Goal: Transaction & Acquisition: Purchase product/service

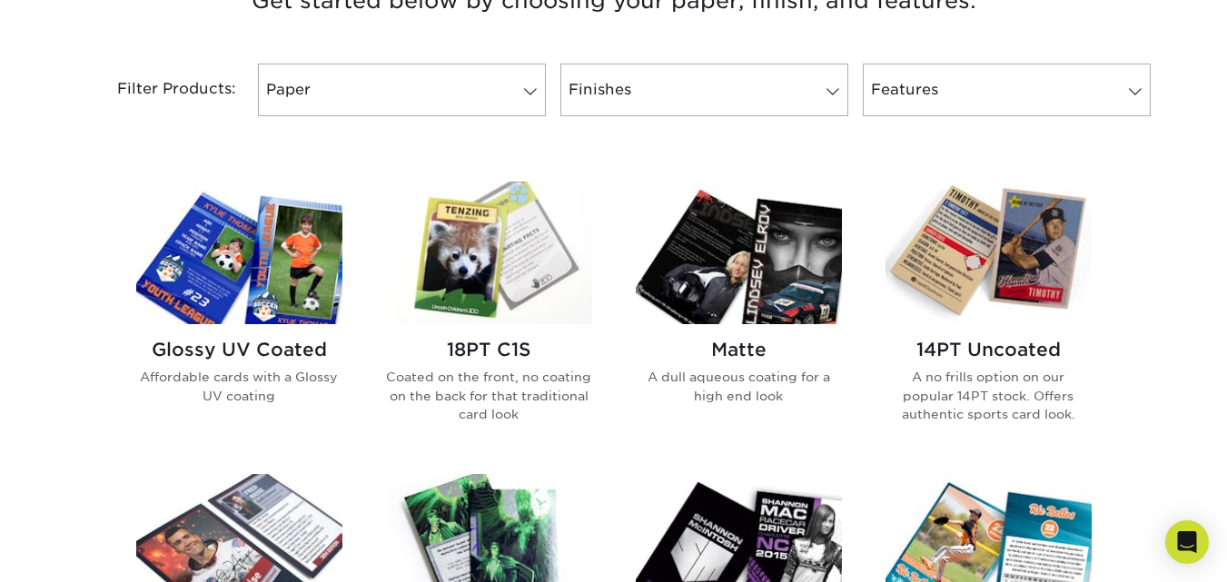
scroll to position [726, 0]
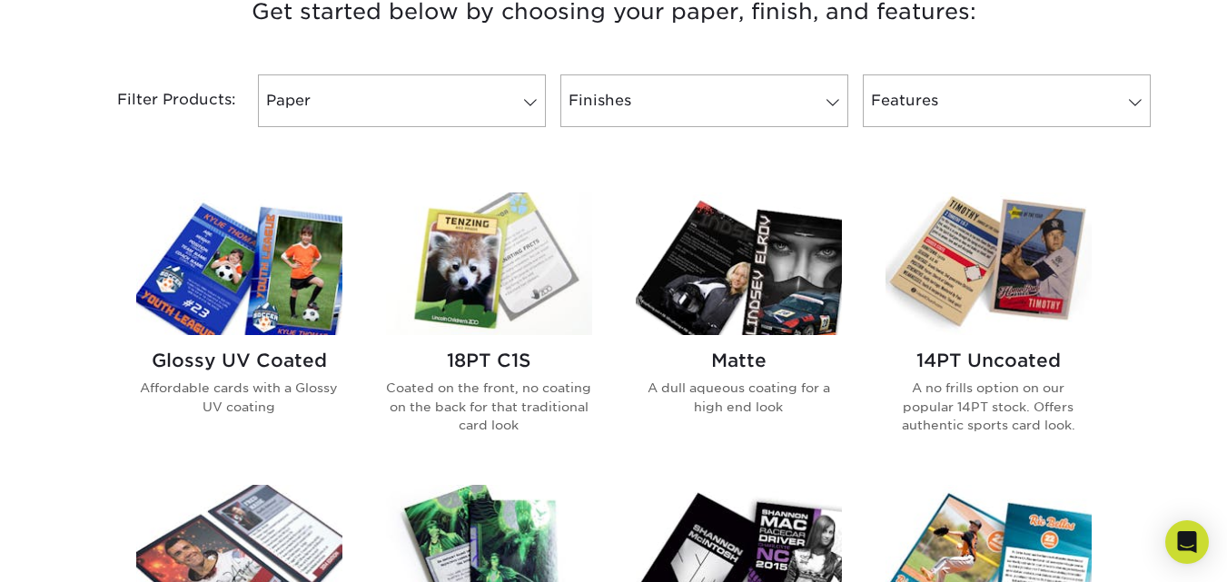
drag, startPoint x: 1236, startPoint y: 36, endPoint x: 1240, endPoint y: 158, distance: 121.8
click at [243, 286] on img at bounding box center [239, 264] width 206 height 143
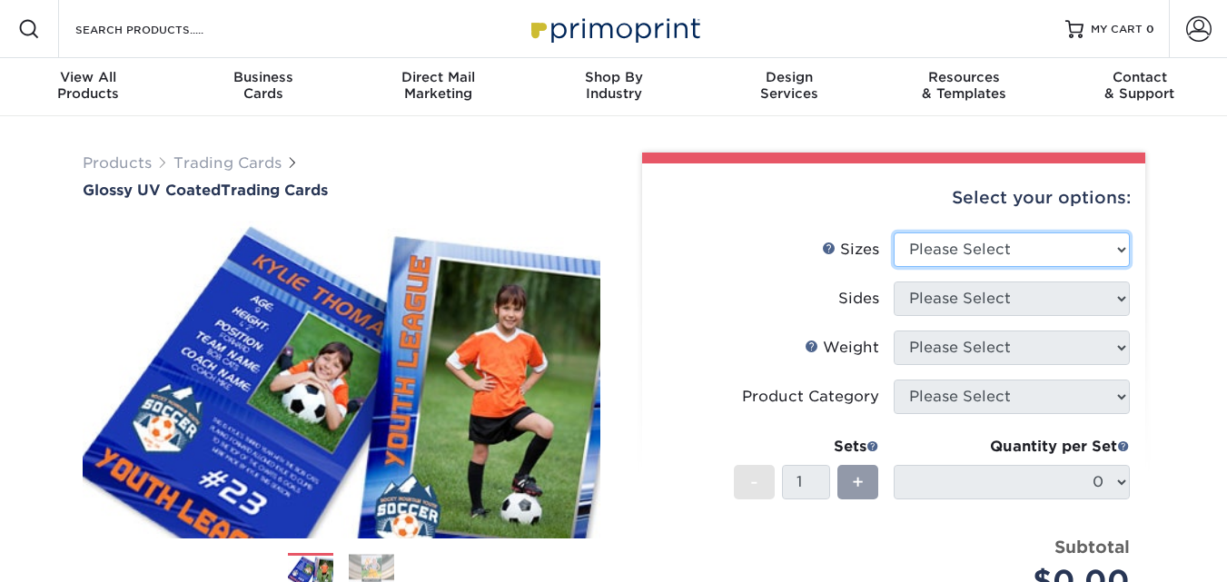
click at [1097, 243] on select "Please Select 2.5" x 3.5"" at bounding box center [1012, 250] width 236 height 35
select select "2.50x3.50"
click at [894, 233] on select "Please Select 2.5" x 3.5"" at bounding box center [1012, 250] width 236 height 35
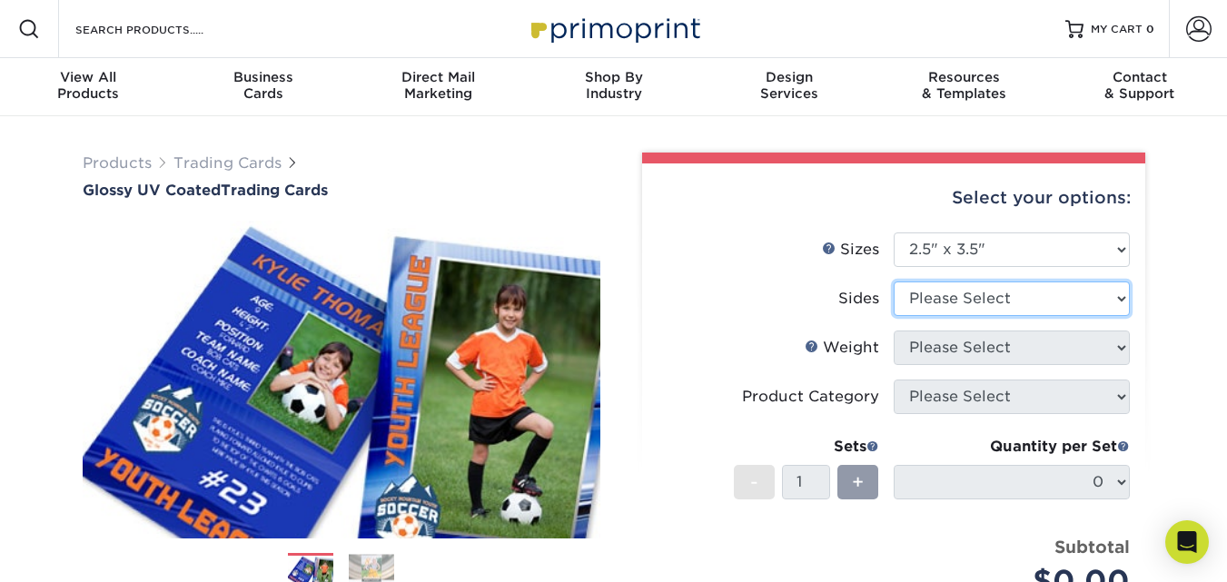
click at [1055, 303] on select "Please Select Print Both Sides Print Front Only" at bounding box center [1012, 299] width 236 height 35
select select "13abbda7-1d64-4f25-8bb2-c179b224825d"
click at [894, 282] on select "Please Select Print Both Sides Print Front Only" at bounding box center [1012, 299] width 236 height 35
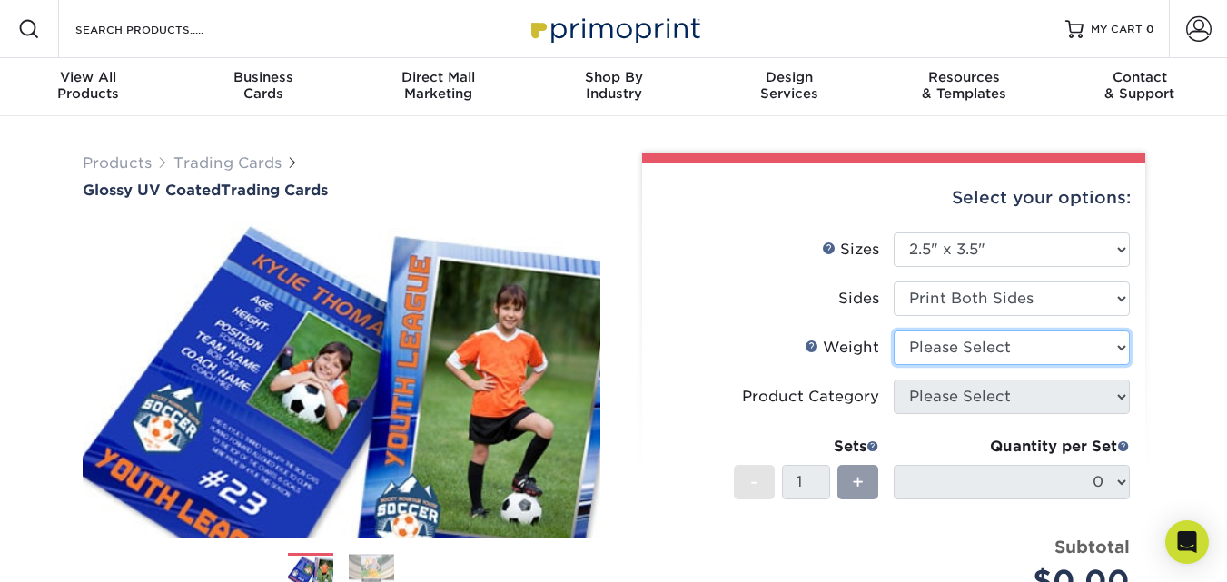
click at [1030, 361] on select "Please Select 16PT 14PT 18PT C1S" at bounding box center [1012, 348] width 236 height 35
select select "14PT"
click at [894, 331] on select "Please Select 16PT 14PT 18PT C1S" at bounding box center [1012, 348] width 236 height 35
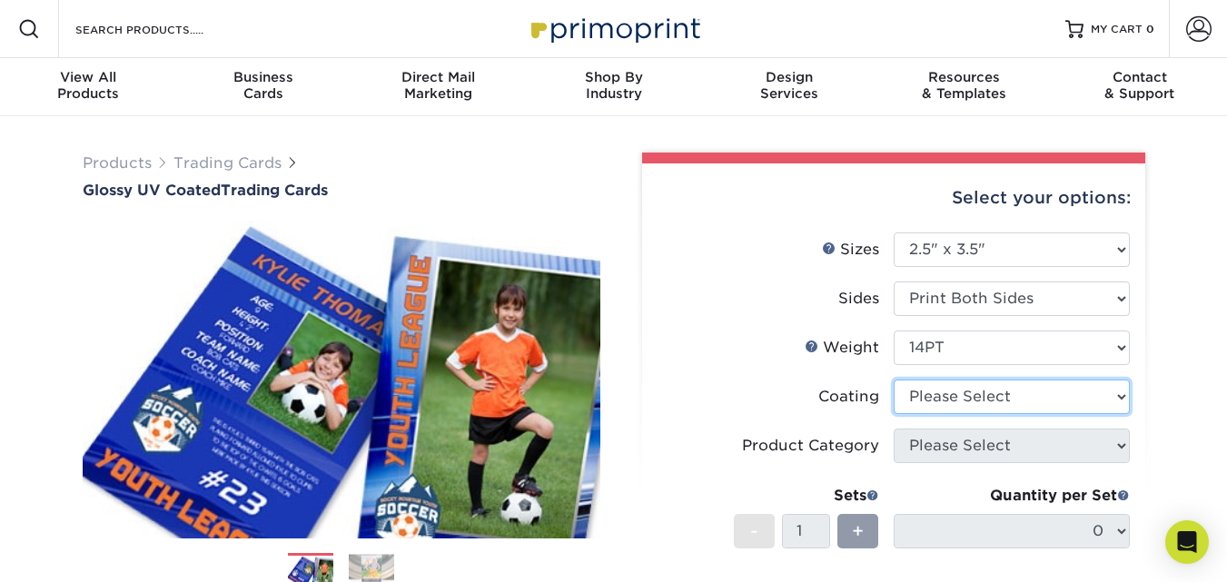
click at [1071, 399] on select at bounding box center [1012, 397] width 236 height 35
click at [894, 380] on select at bounding box center [1012, 397] width 236 height 35
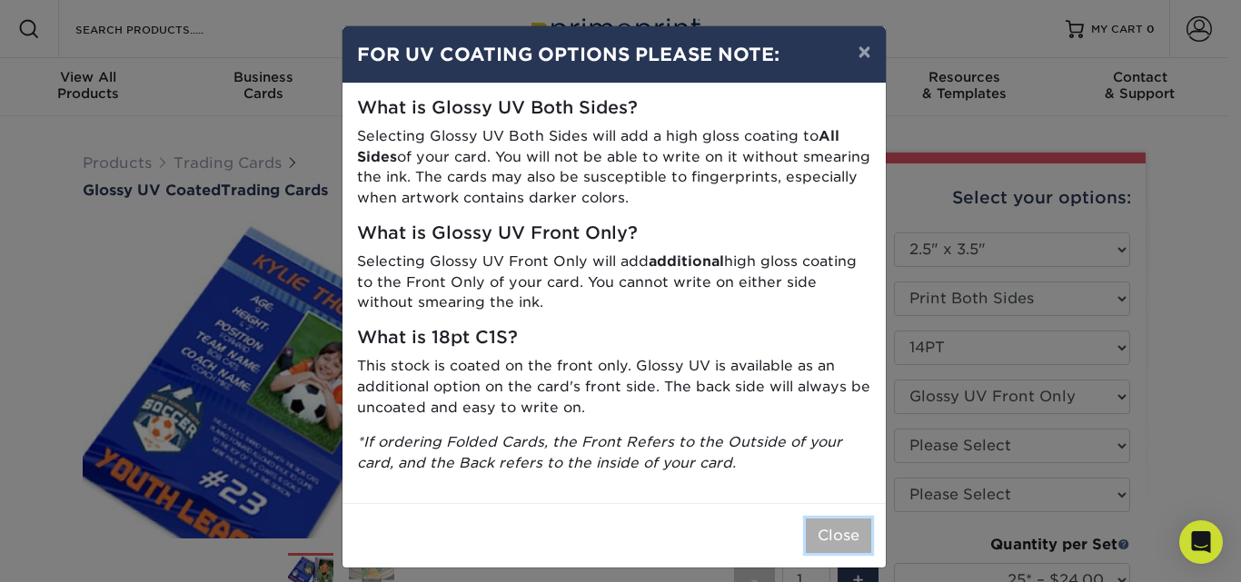
click at [848, 545] on button "Close" at bounding box center [838, 536] width 65 height 35
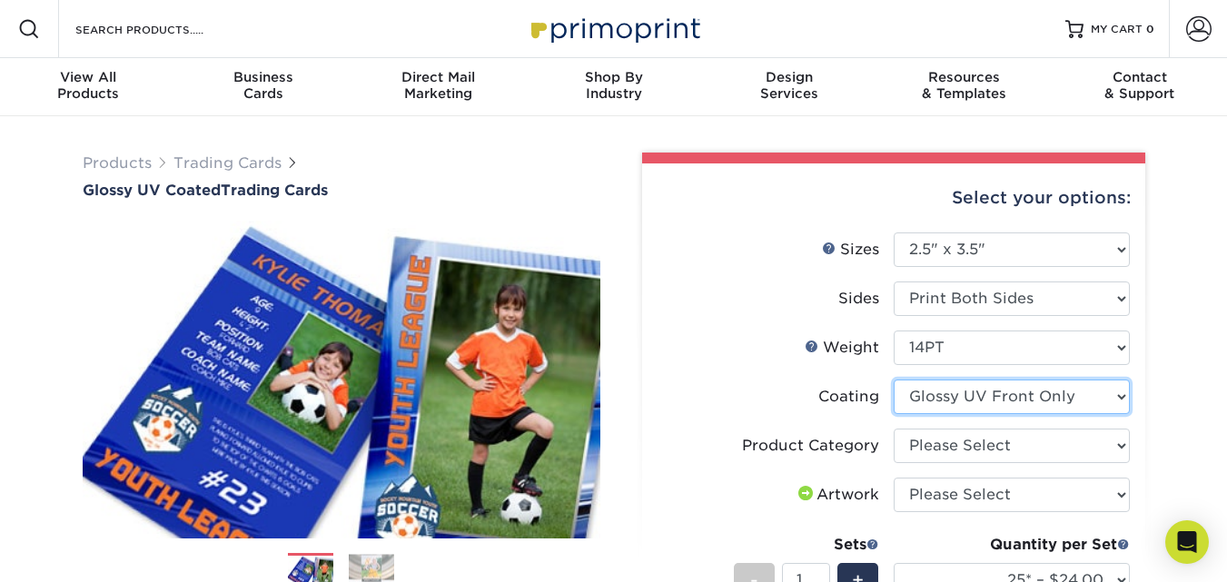
click at [1014, 383] on select at bounding box center [1012, 397] width 236 height 35
select select "ae367451-b2b8-45df-a344-0f05b6a12993"
click at [894, 380] on select at bounding box center [1012, 397] width 236 height 35
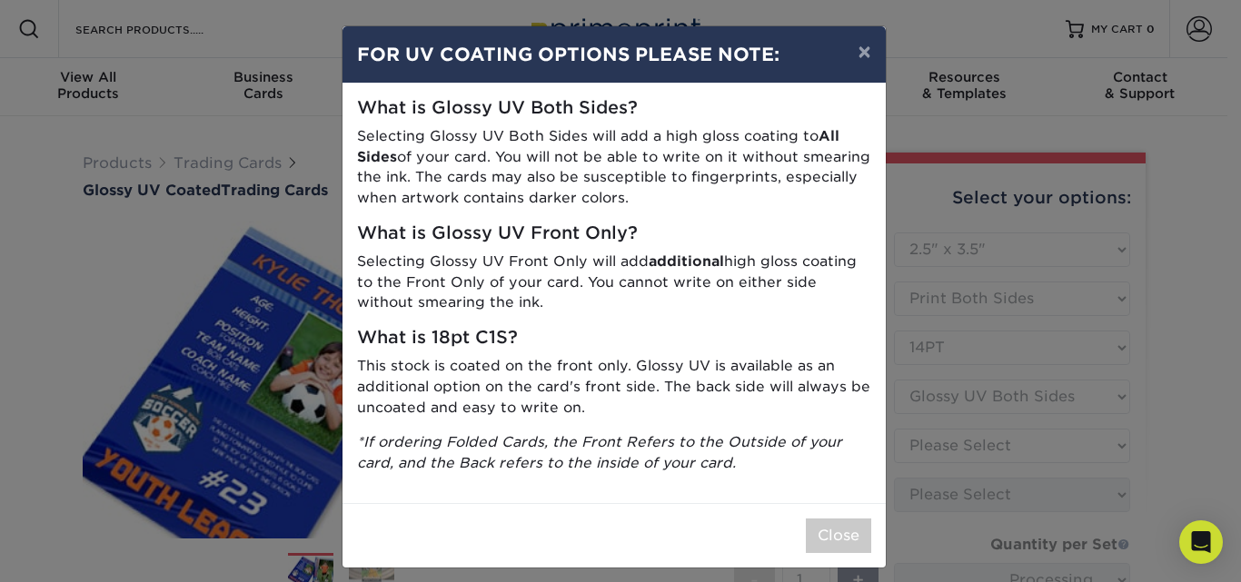
click at [814, 561] on div "Close" at bounding box center [614, 535] width 543 height 65
click at [822, 541] on button "Close" at bounding box center [838, 536] width 65 height 35
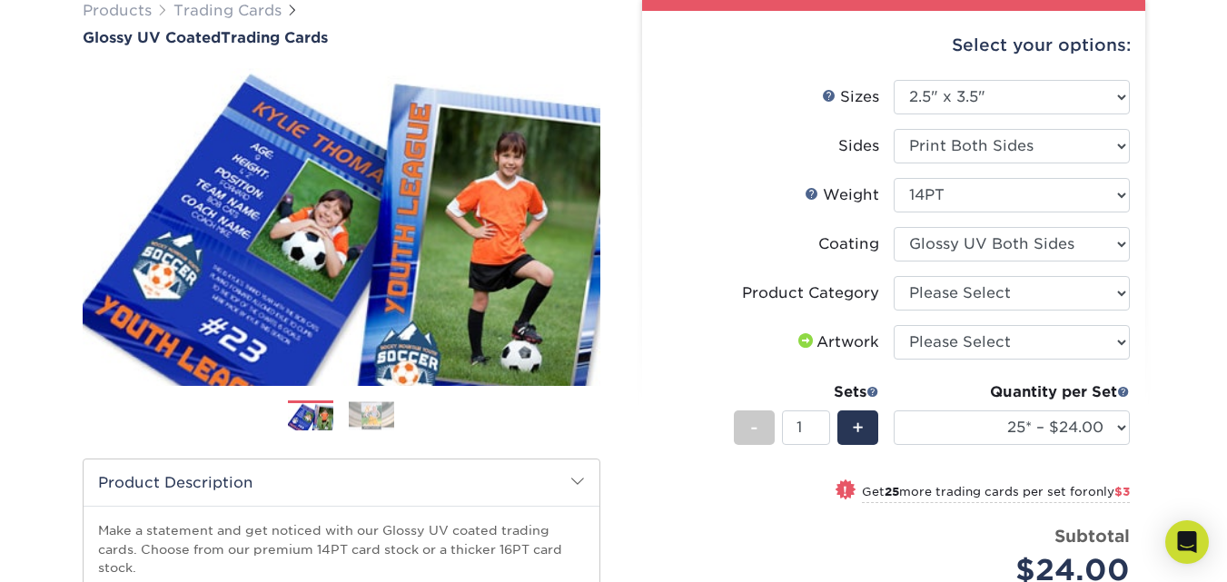
scroll to position [166, 0]
